Goal: Task Accomplishment & Management: Use online tool/utility

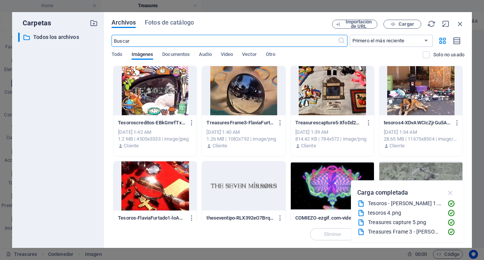
scroll to position [470, 0]
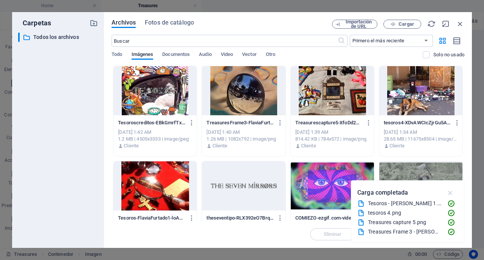
click at [452, 193] on icon "button" at bounding box center [450, 193] width 9 height 8
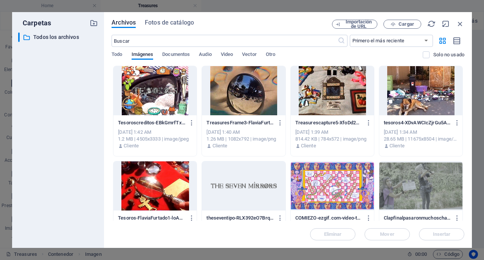
click at [151, 81] on div at bounding box center [154, 90] width 83 height 49
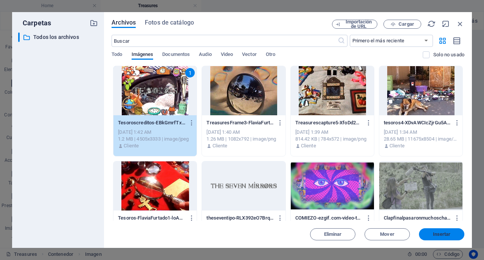
click at [438, 239] on button "Insertar" at bounding box center [441, 234] width 45 height 12
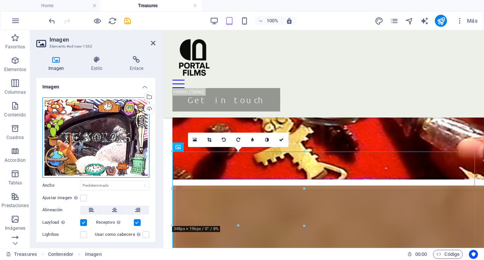
click at [91, 143] on div "Arrastra archivos aquí, haz clic para escoger archivos o selecciona archivos de…" at bounding box center [95, 137] width 107 height 80
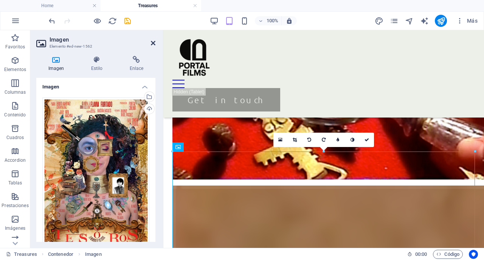
click at [152, 43] on icon at bounding box center [153, 43] width 5 height 6
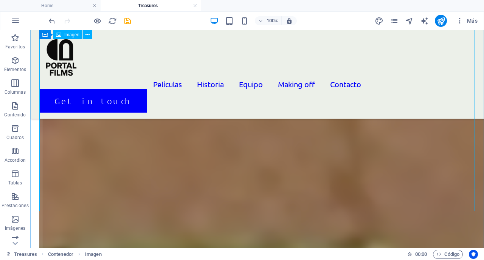
scroll to position [1014, 0]
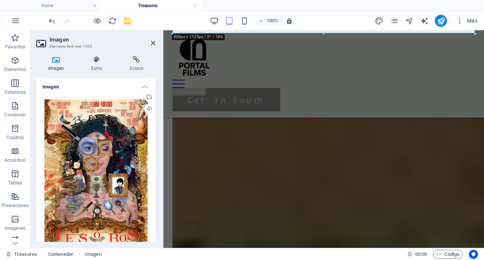
scroll to position [102, 0]
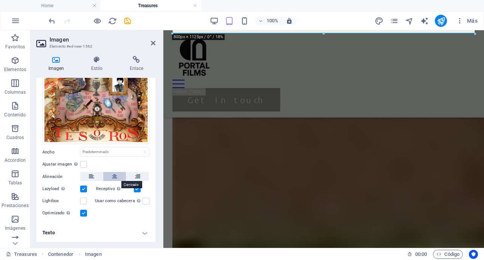
click at [111, 173] on button at bounding box center [114, 176] width 23 height 9
click at [83, 189] on label at bounding box center [83, 189] width 7 height 7
click at [0, 0] on input "Lazyload La carga de imágenes tras la carga de la página mejora la velocidad de…" at bounding box center [0, 0] width 0 height 0
click at [85, 164] on label at bounding box center [83, 164] width 7 height 7
click at [0, 0] on input "Ajustar imagen Ajustar imagen automáticamente a un ancho y alto fijo" at bounding box center [0, 0] width 0 height 0
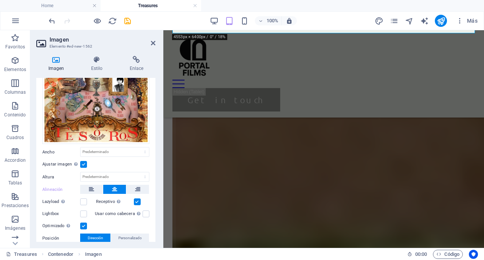
click at [85, 164] on label at bounding box center [83, 164] width 7 height 7
click at [0, 0] on input "Ajustar imagen Ajustar imagen automáticamente a un ancho y alto fijo" at bounding box center [0, 0] width 0 height 0
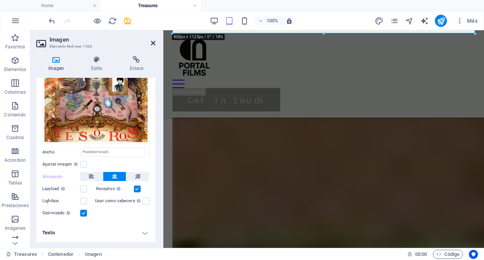
click at [154, 41] on icon at bounding box center [153, 43] width 5 height 6
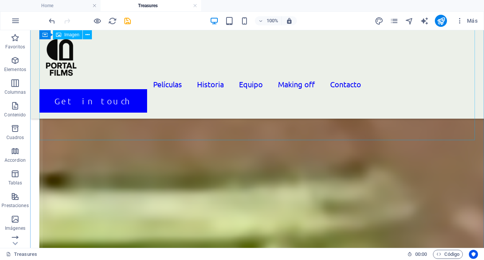
scroll to position [1083, 0]
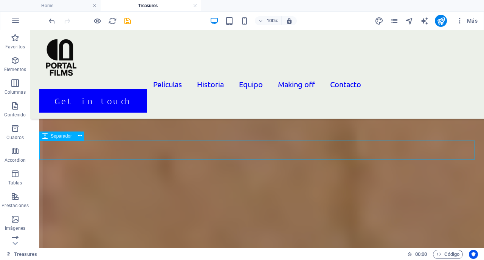
select select "px"
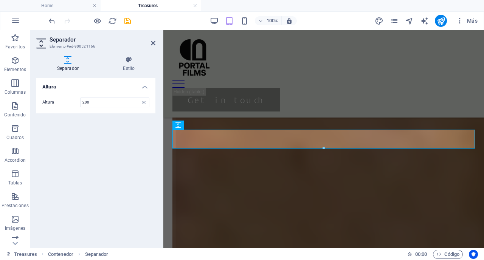
type input "200"
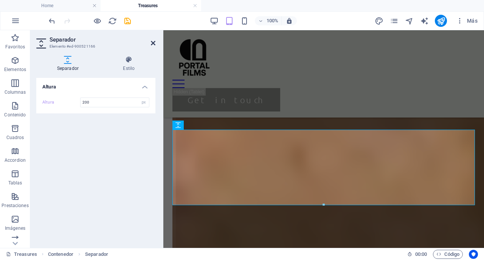
drag, startPoint x: 152, startPoint y: 44, endPoint x: 122, endPoint y: 17, distance: 40.7
click at [152, 44] on icon at bounding box center [153, 43] width 5 height 6
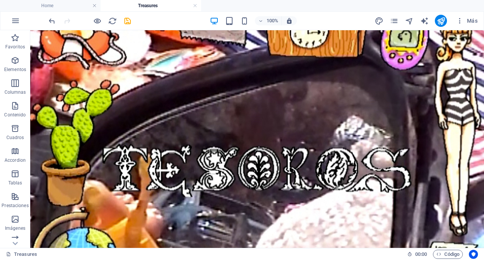
scroll to position [12, 0]
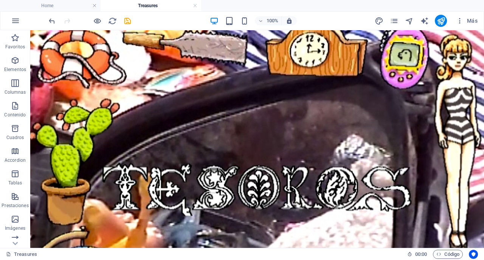
click at [228, 225] on figure at bounding box center [256, 188] width 453 height 340
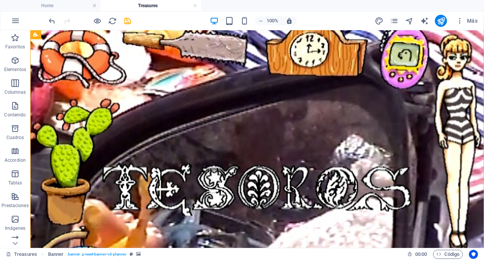
click at [228, 225] on figure at bounding box center [256, 188] width 453 height 340
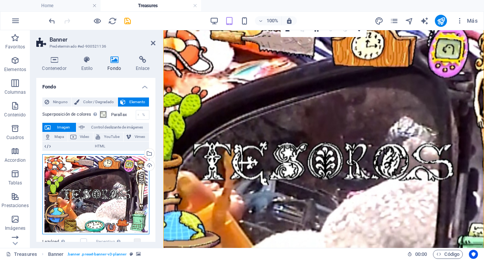
click at [121, 178] on div "Arrastra archivos aquí, haz clic para escoger archivos o selecciona archivos de…" at bounding box center [95, 194] width 107 height 80
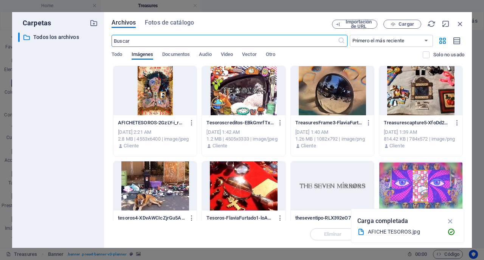
click at [326, 92] on div at bounding box center [332, 90] width 83 height 49
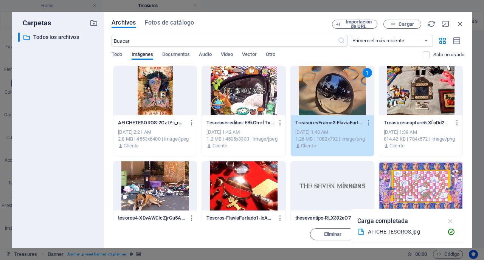
click at [452, 221] on icon "button" at bounding box center [450, 221] width 9 height 8
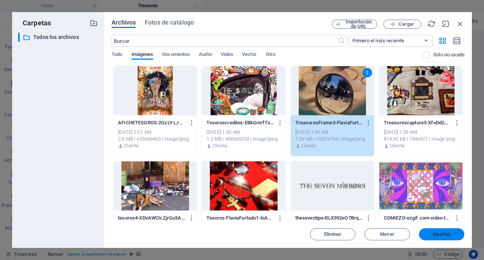
click at [443, 232] on span "Insertar" at bounding box center [442, 234] width 18 height 5
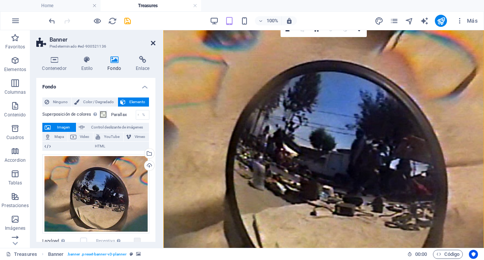
click at [153, 43] on icon at bounding box center [153, 43] width 5 height 6
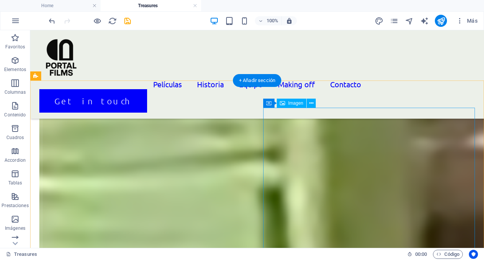
scroll to position [1905, 0]
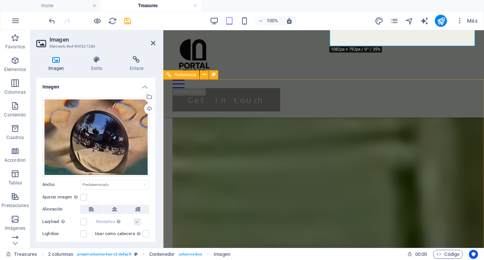
scroll to position [1864, 0]
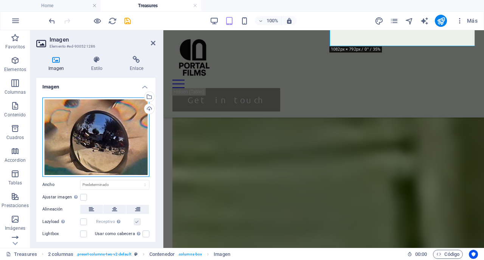
click at [94, 119] on div "Arrastra archivos aquí, haz clic para escoger archivos o selecciona archivos de…" at bounding box center [95, 136] width 107 height 79
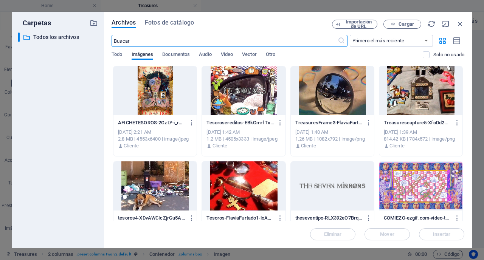
scroll to position [1579, 0]
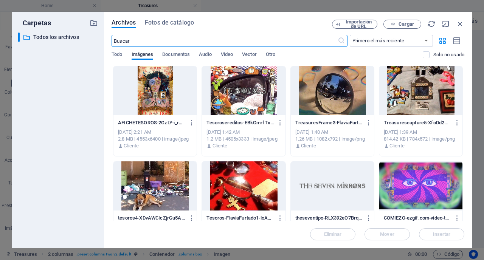
click at [257, 87] on div at bounding box center [243, 90] width 83 height 49
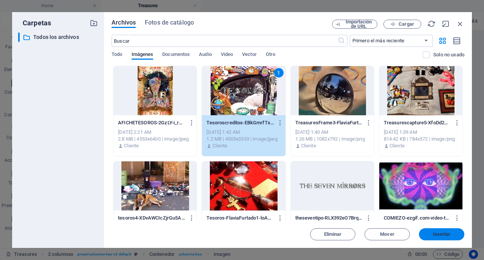
click at [446, 236] on span "Insertar" at bounding box center [442, 234] width 18 height 5
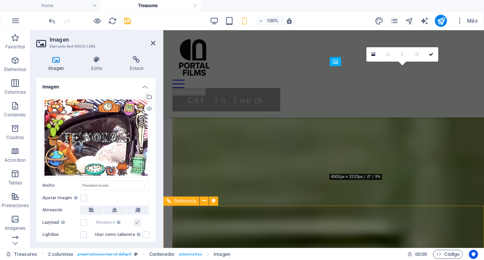
scroll to position [1738, 0]
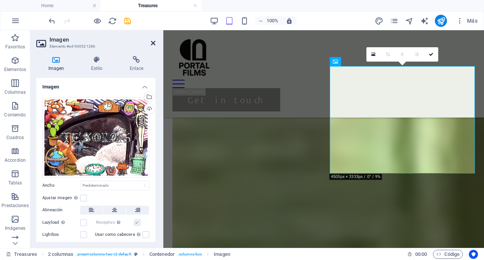
click at [153, 42] on icon at bounding box center [153, 43] width 5 height 6
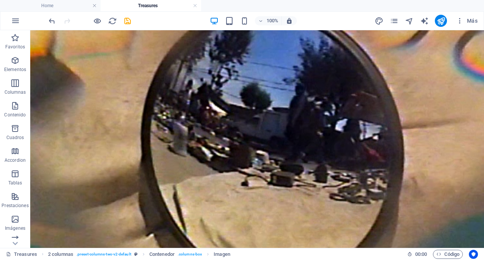
scroll to position [0, 0]
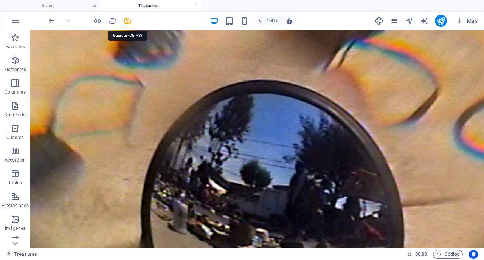
click at [127, 21] on icon "save" at bounding box center [127, 21] width 9 height 9
click at [439, 22] on icon "publish" at bounding box center [440, 21] width 9 height 9
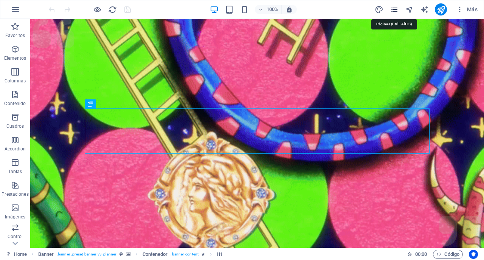
click at [396, 11] on icon "pages" at bounding box center [394, 9] width 9 height 9
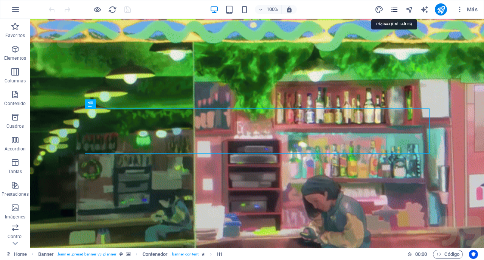
click at [390, 9] on icon "pages" at bounding box center [394, 9] width 9 height 9
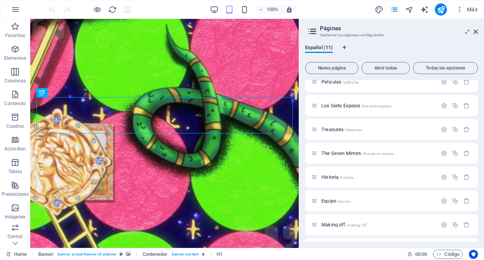
scroll to position [30, 0]
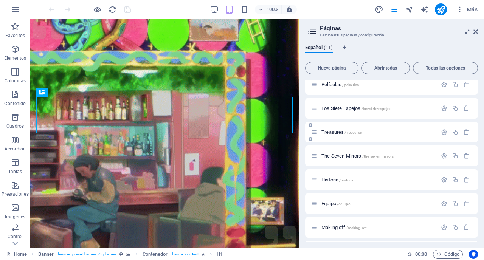
click at [336, 132] on span "Treasures /treasures" at bounding box center [341, 132] width 40 height 6
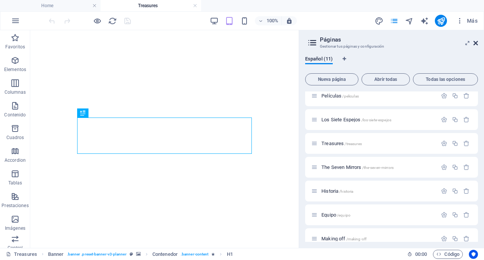
click at [476, 43] on icon at bounding box center [475, 43] width 5 height 6
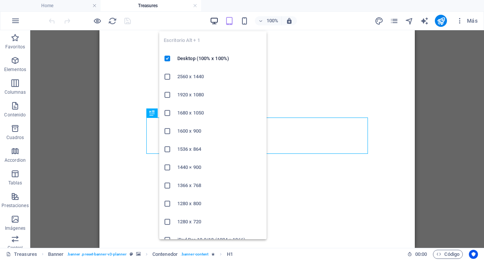
click at [216, 18] on icon "button" at bounding box center [214, 21] width 9 height 9
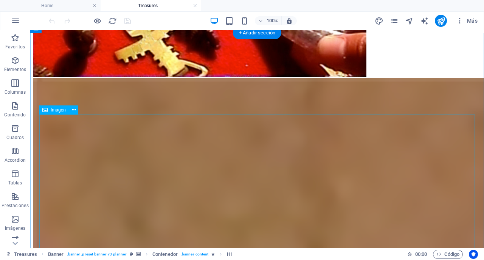
scroll to position [565, 0]
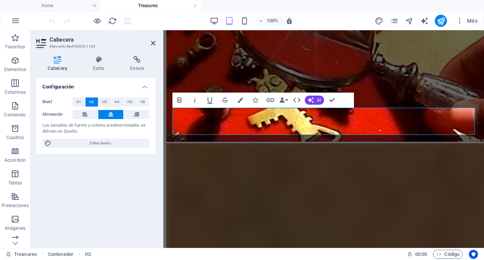
scroll to position [481, 0]
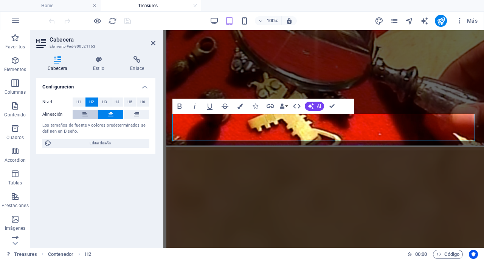
click at [85, 115] on icon at bounding box center [84, 114] width 5 height 9
click at [153, 42] on icon at bounding box center [153, 43] width 5 height 6
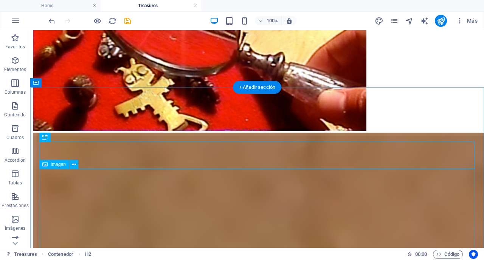
scroll to position [512, 0]
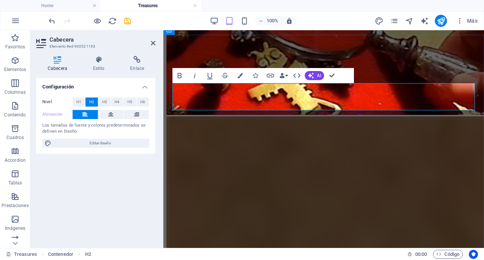
click at [151, 41] on icon at bounding box center [153, 43] width 5 height 6
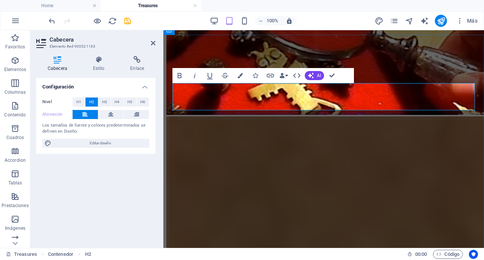
click at [115, 116] on button at bounding box center [110, 114] width 25 height 9
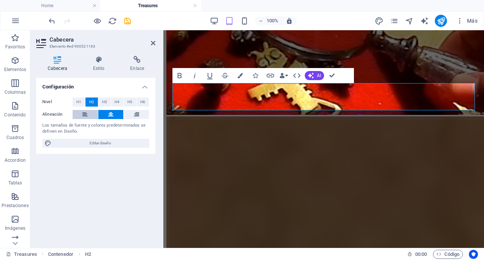
click at [91, 117] on button at bounding box center [85, 114] width 25 height 9
click at [152, 42] on icon at bounding box center [153, 43] width 5 height 6
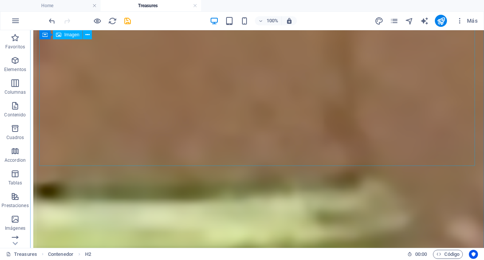
scroll to position [1058, 0]
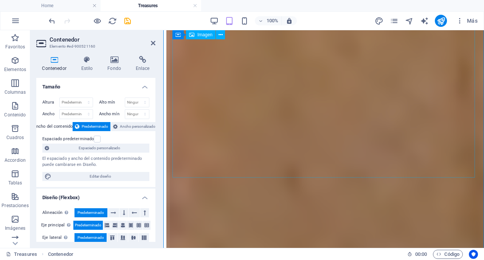
scroll to position [868, 0]
click at [113, 213] on icon at bounding box center [113, 212] width 5 height 9
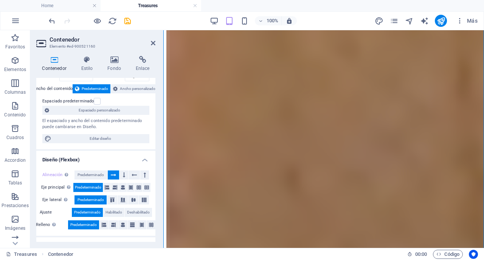
scroll to position [37, 0]
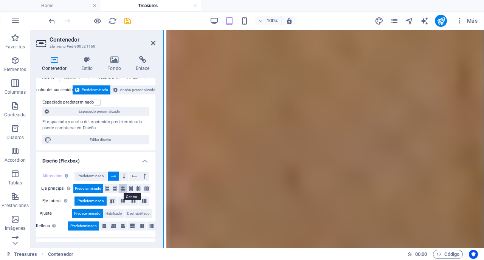
click at [122, 189] on icon at bounding box center [123, 188] width 5 height 9
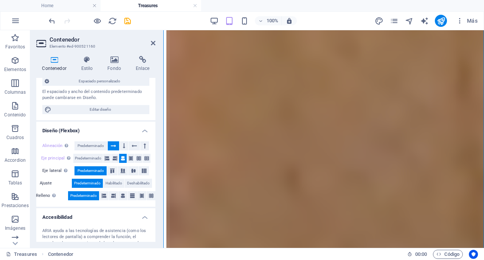
scroll to position [69, 0]
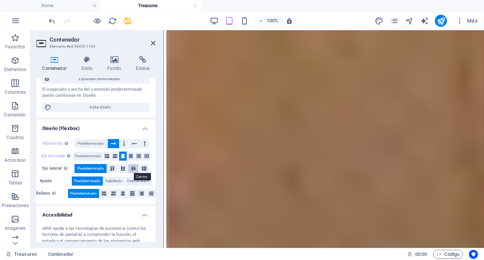
click at [133, 169] on icon at bounding box center [133, 168] width 9 height 5
click at [155, 42] on icon at bounding box center [153, 43] width 5 height 6
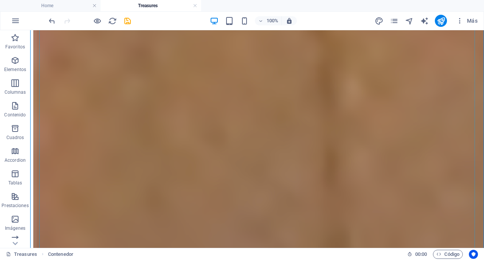
scroll to position [797, 0]
